Goal: Transaction & Acquisition: Purchase product/service

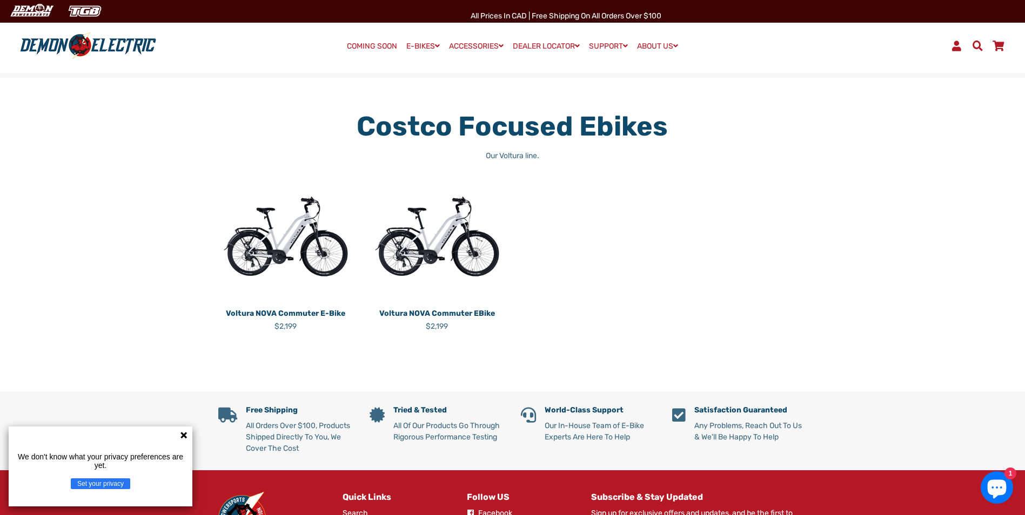
click at [280, 311] on p "Voltura NOVA Commuter e-Bike" at bounding box center [285, 313] width 135 height 11
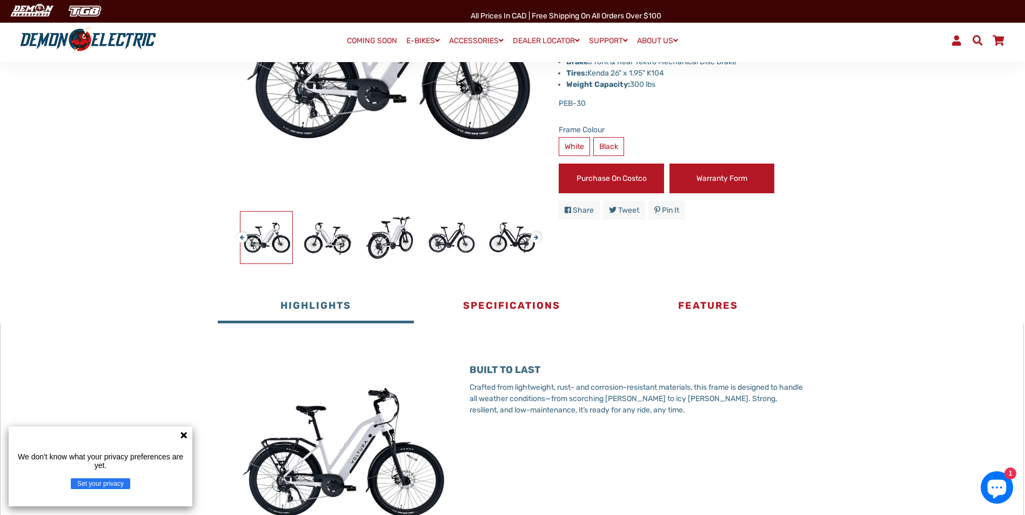
scroll to position [324, 0]
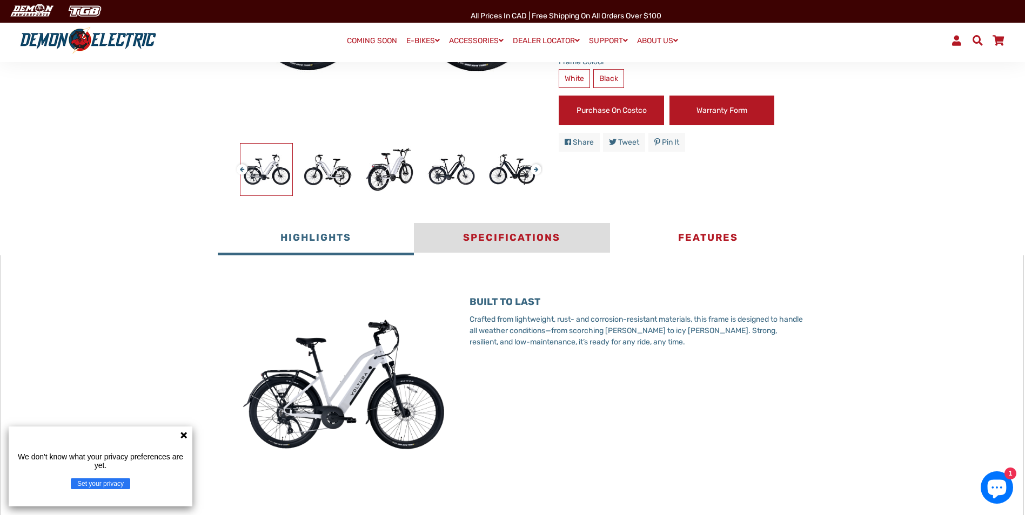
click at [507, 240] on button "Specifications" at bounding box center [512, 239] width 196 height 32
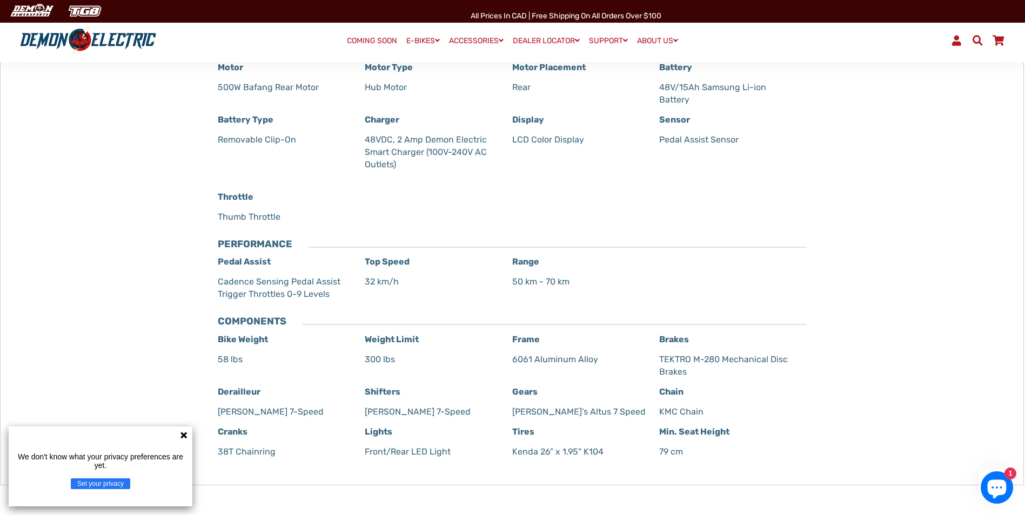
scroll to position [432, 0]
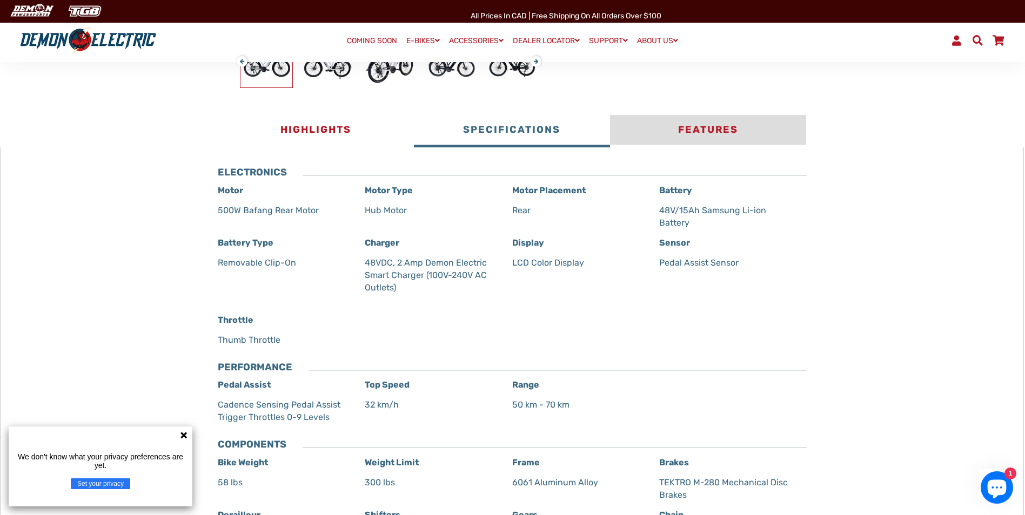
click at [705, 126] on button "Features" at bounding box center [708, 131] width 196 height 32
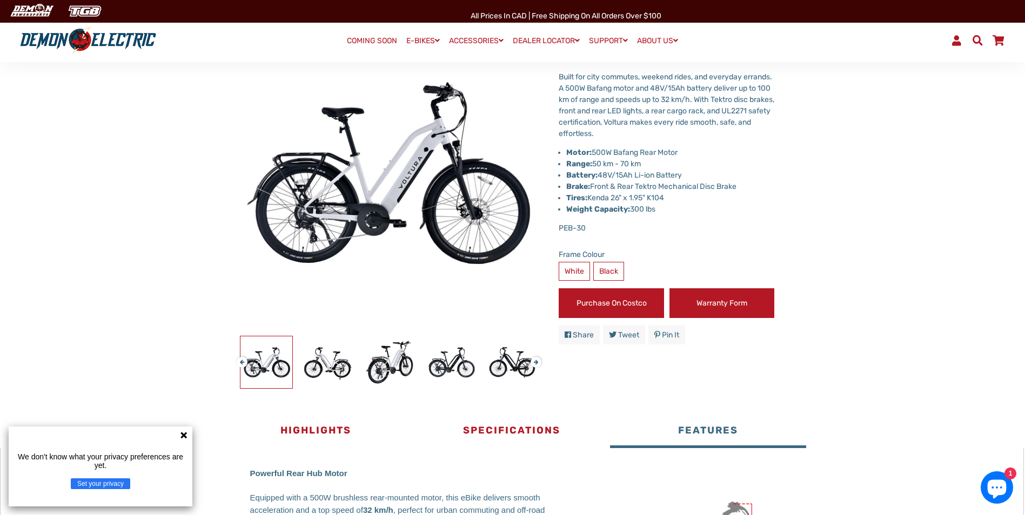
scroll to position [54, 0]
